Goal: Task Accomplishment & Management: Use online tool/utility

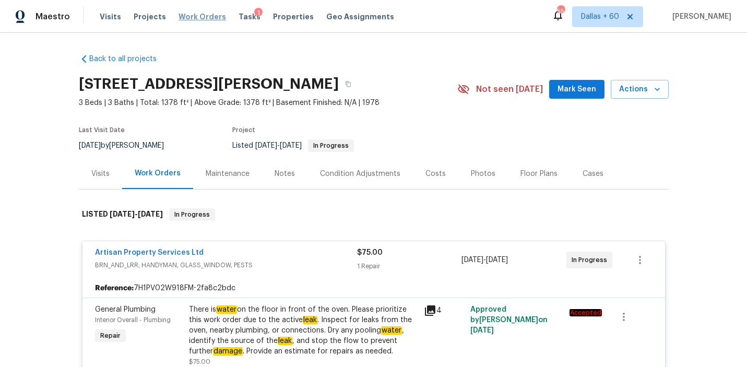
scroll to position [548, 0]
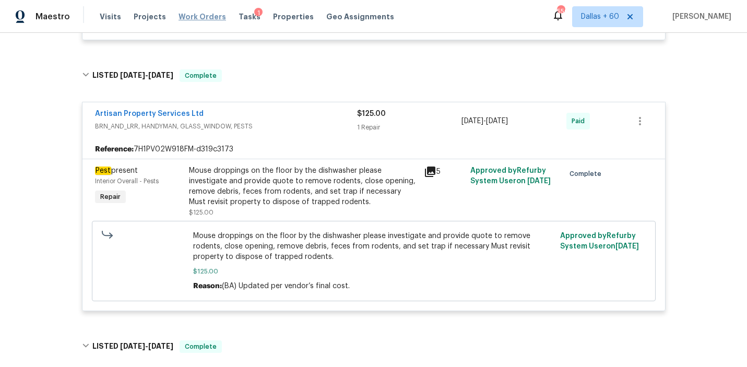
click at [197, 17] on span "Work Orders" at bounding box center [203, 16] width 48 height 10
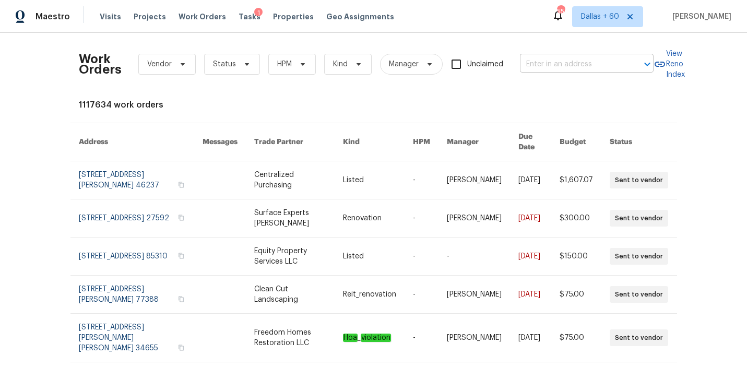
click at [543, 62] on input "text" at bounding box center [572, 64] width 104 height 16
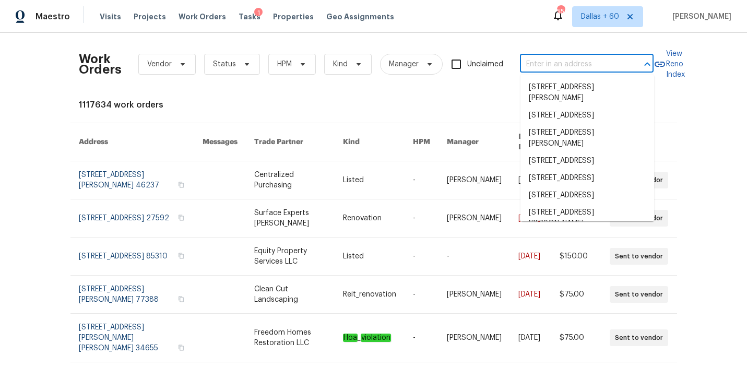
paste input "[STREET_ADDRESS][US_STATE]"
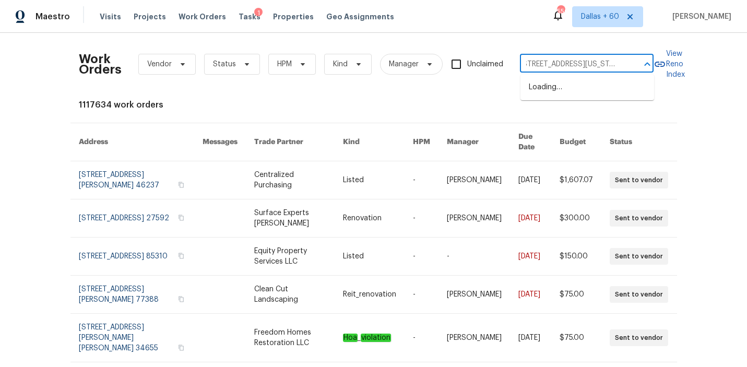
type input "[STREET_ADDRESS][US_STATE]"
click at [546, 86] on li "[STREET_ADDRESS][US_STATE]" at bounding box center [587, 87] width 134 height 17
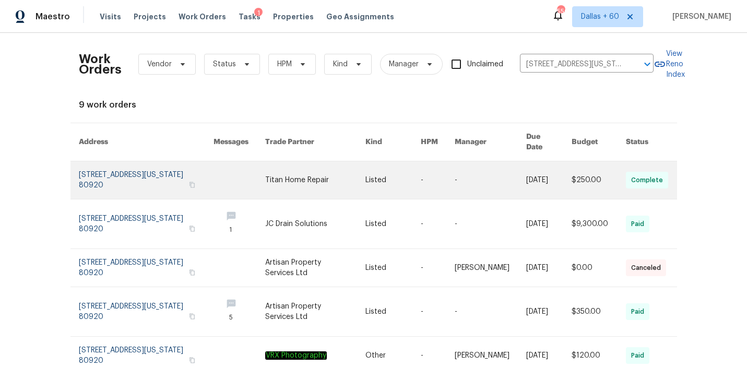
click at [258, 161] on link at bounding box center [240, 180] width 52 height 38
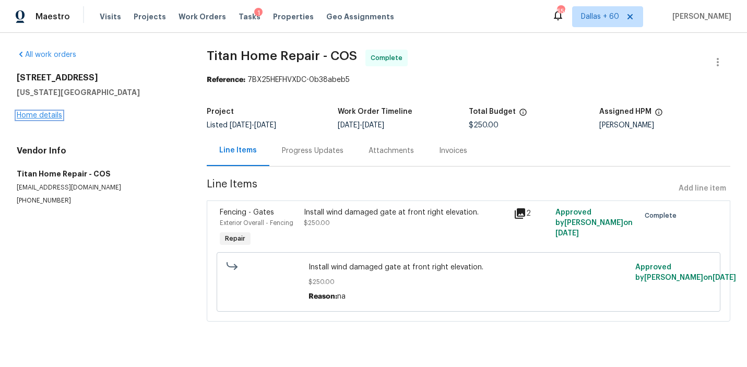
click at [41, 116] on link "Home details" at bounding box center [39, 115] width 45 height 7
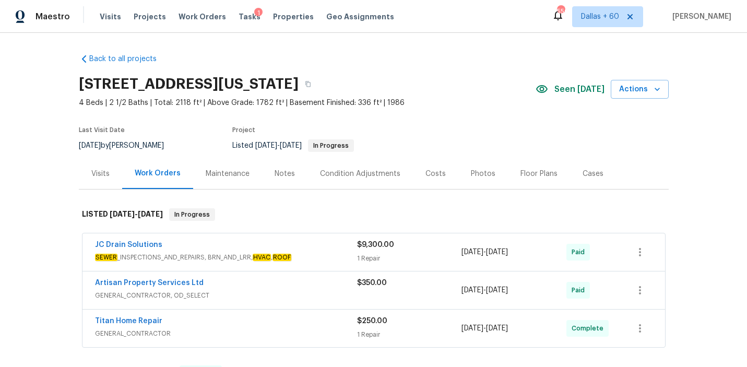
click at [322, 253] on span "SEWER _INSPECTIONS_AND_REPAIRS, BRN_AND_LRR, HVAC , ROOF" at bounding box center [226, 257] width 262 height 10
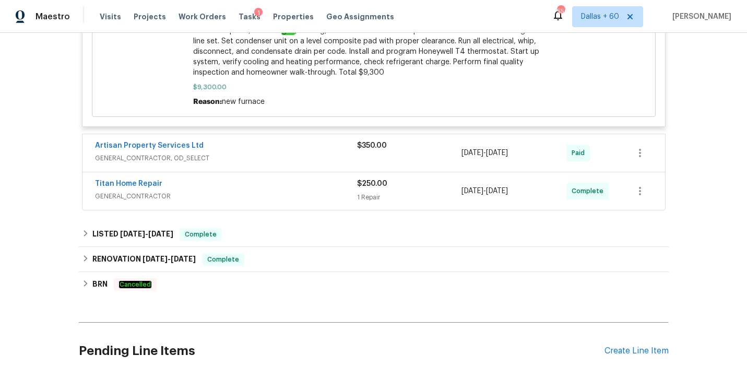
scroll to position [883, 0]
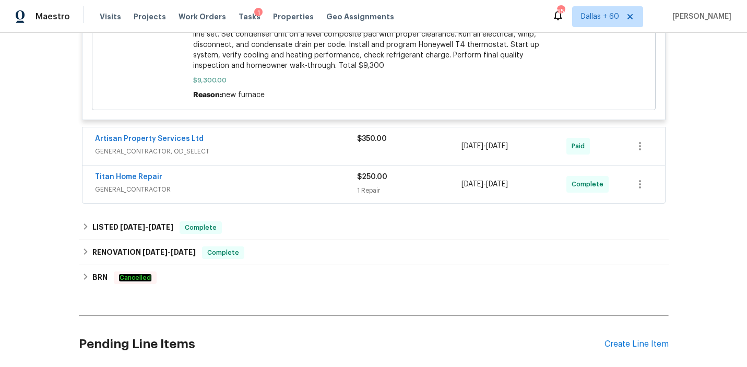
click at [307, 146] on span "GENERAL_CONTRACTOR, OD_SELECT" at bounding box center [226, 151] width 262 height 10
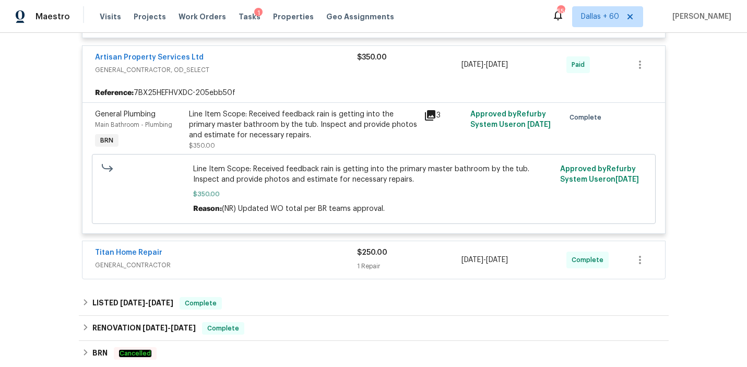
scroll to position [966, 0]
click at [294, 246] on div "Titan Home Repair" at bounding box center [226, 252] width 262 height 13
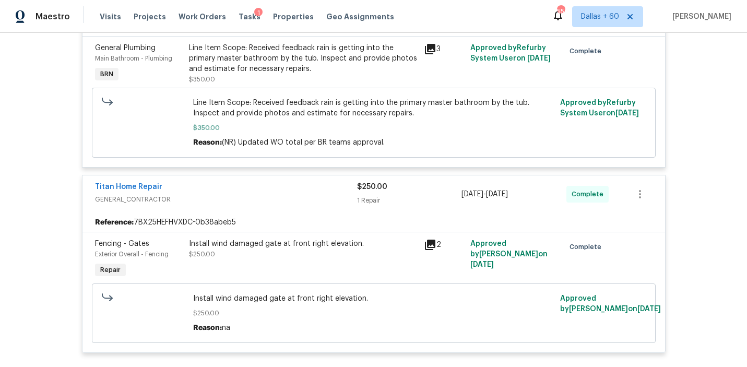
scroll to position [1049, 0]
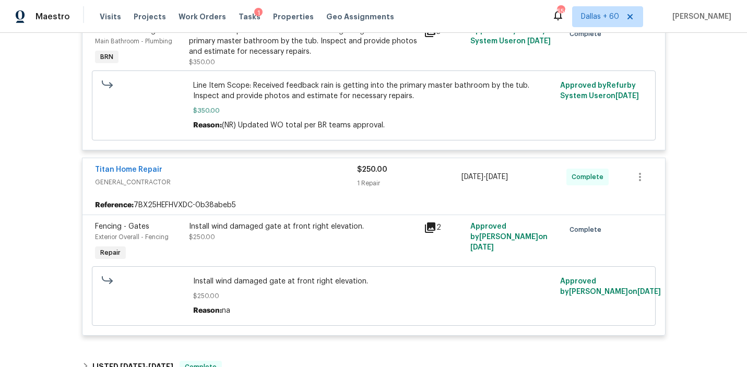
click at [202, 164] on div "Titan Home Repair" at bounding box center [226, 170] width 262 height 13
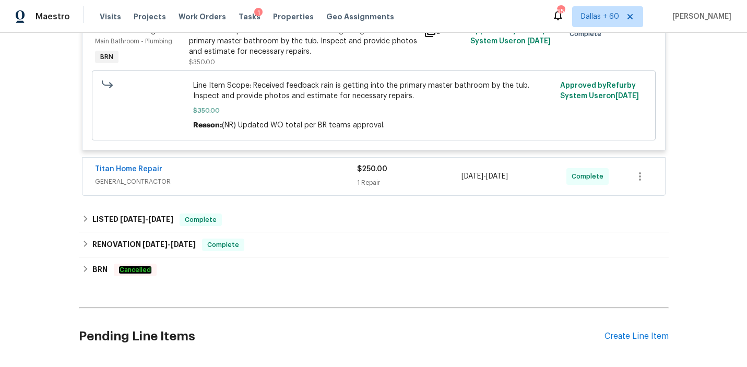
click at [229, 176] on span "GENERAL_CONTRACTOR" at bounding box center [226, 181] width 262 height 10
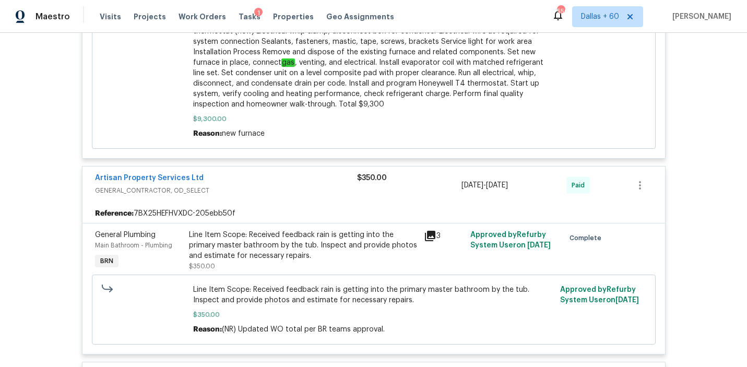
scroll to position [0, 0]
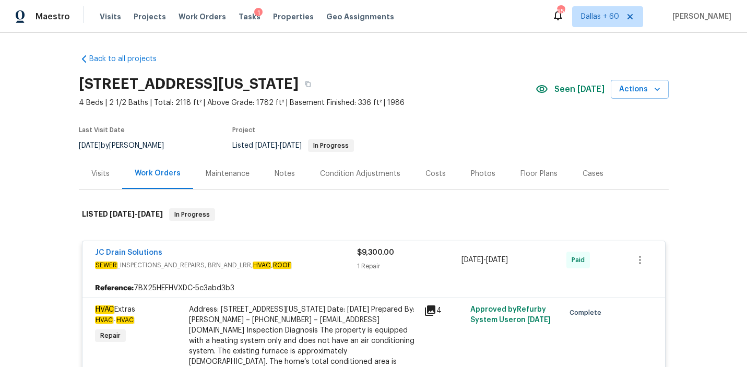
drag, startPoint x: 201, startPoint y: 18, endPoint x: 406, endPoint y: 21, distance: 204.7
click at [201, 18] on span "Work Orders" at bounding box center [203, 16] width 48 height 10
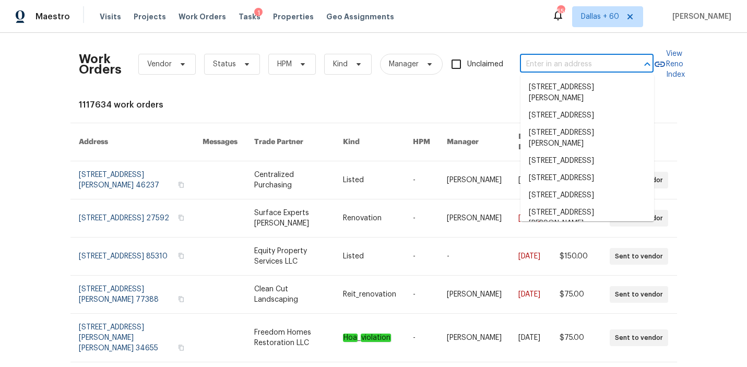
click at [559, 65] on input "text" at bounding box center [572, 64] width 104 height 16
paste input "[STREET_ADDRESS]"
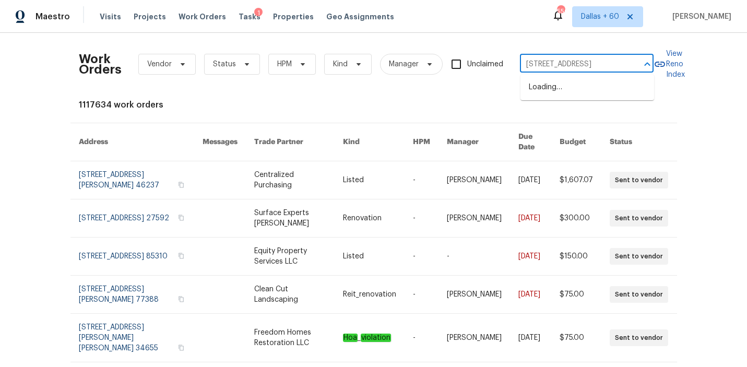
type input "[STREET_ADDRESS]"
click at [566, 90] on li "[STREET_ADDRESS]" at bounding box center [587, 87] width 134 height 17
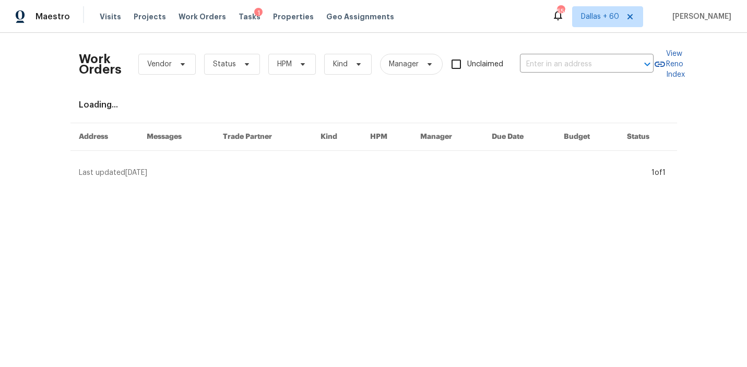
type input "[STREET_ADDRESS]"
